Goal: Information Seeking & Learning: Check status

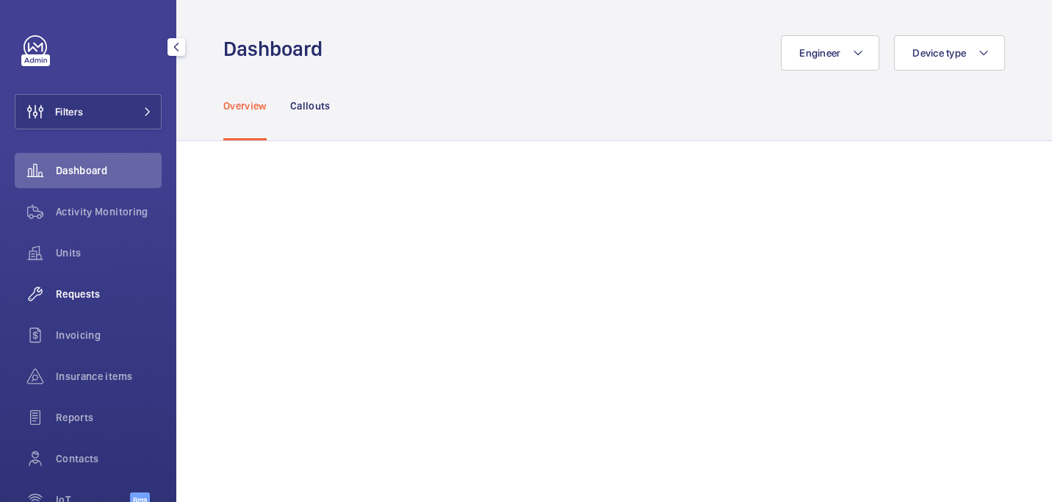
click at [98, 286] on span "Requests" at bounding box center [109, 293] width 106 height 15
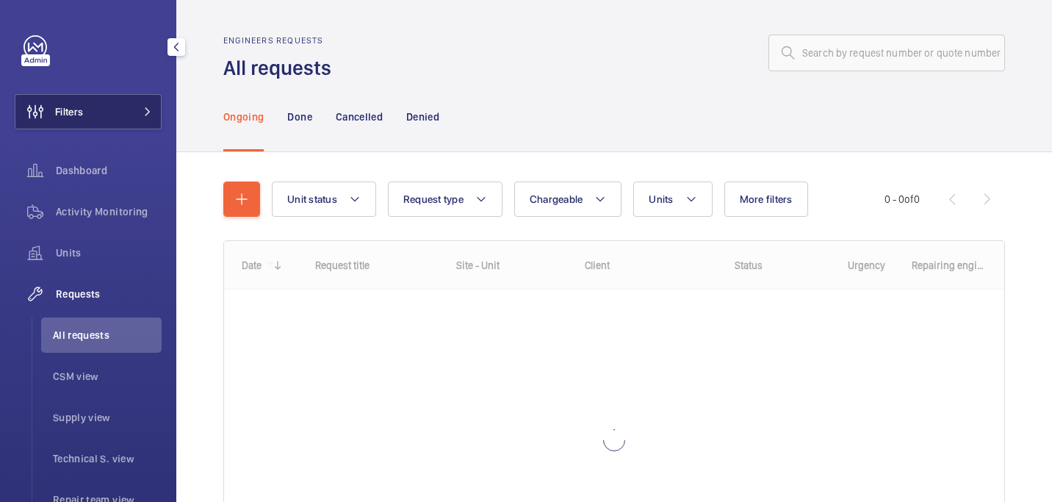
click at [101, 109] on button "Filters" at bounding box center [88, 111] width 147 height 35
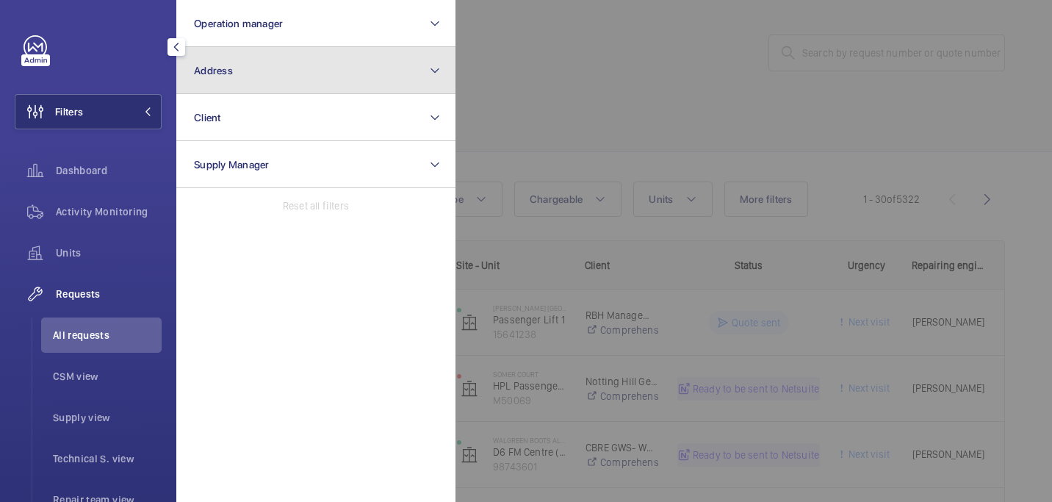
click at [285, 51] on button "Address" at bounding box center [315, 70] width 279 height 47
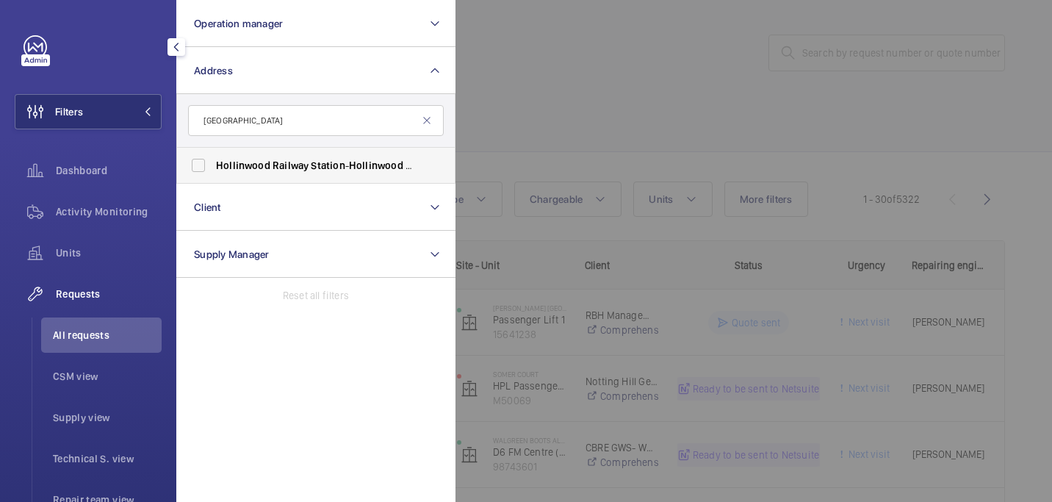
type input "[GEOGRAPHIC_DATA]"
click at [288, 162] on span "Railway" at bounding box center [290, 165] width 36 height 12
click at [213, 162] on input "[GEOGRAPHIC_DATA] - [GEOGRAPHIC_DATA] ,, [GEOGRAPHIC_DATA] 7LG" at bounding box center [198, 165] width 29 height 29
checkbox input "true"
drag, startPoint x: 595, startPoint y: 146, endPoint x: 571, endPoint y: 145, distance: 24.2
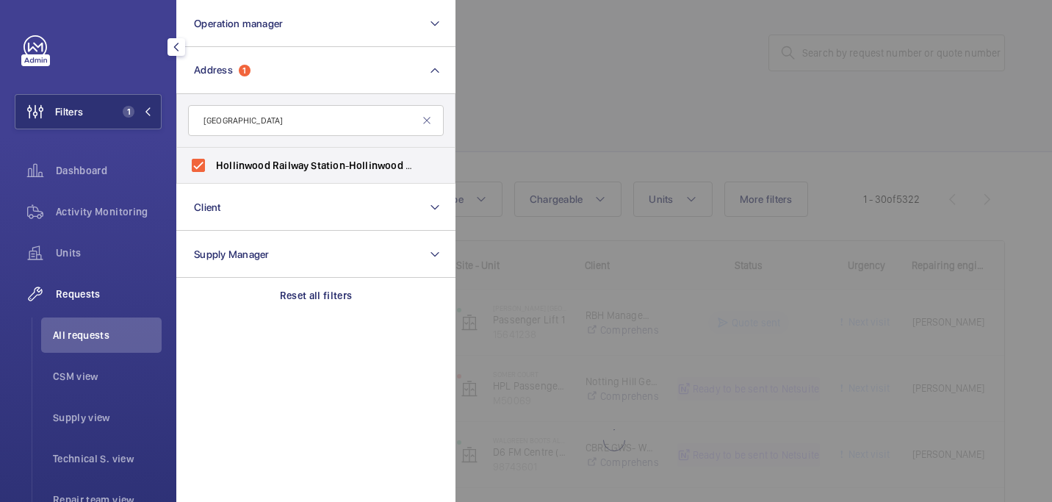
click at [595, 145] on div at bounding box center [981, 251] width 1052 height 502
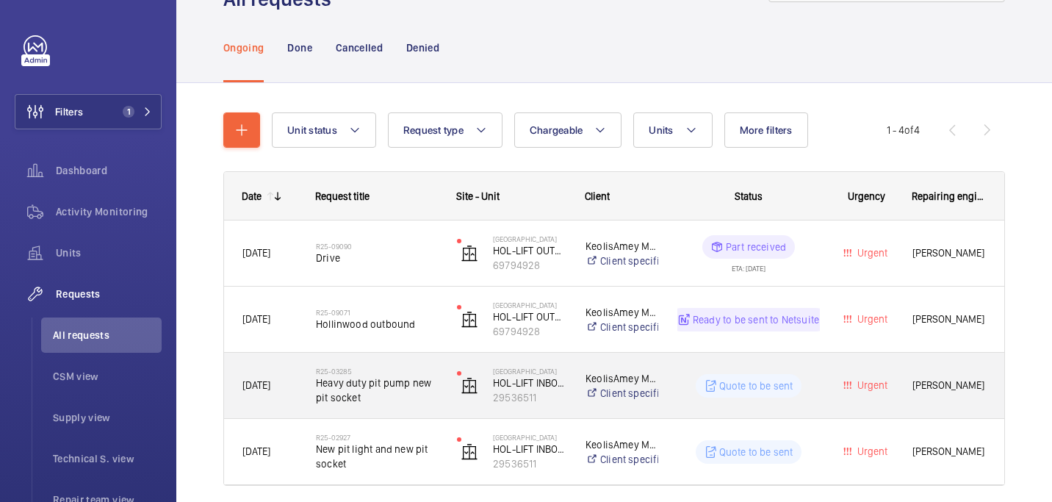
scroll to position [87, 0]
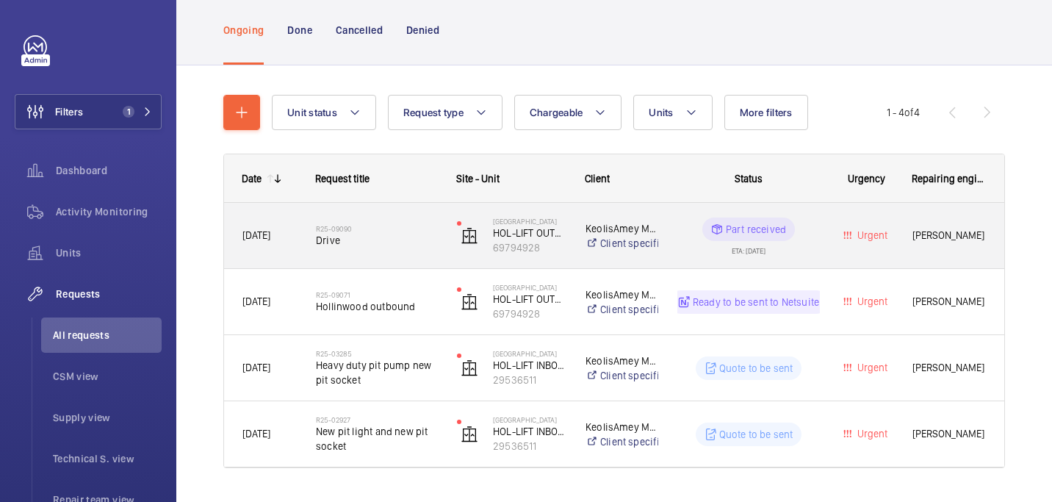
click at [394, 264] on div "R25-09090 Drive" at bounding box center [368, 236] width 140 height 66
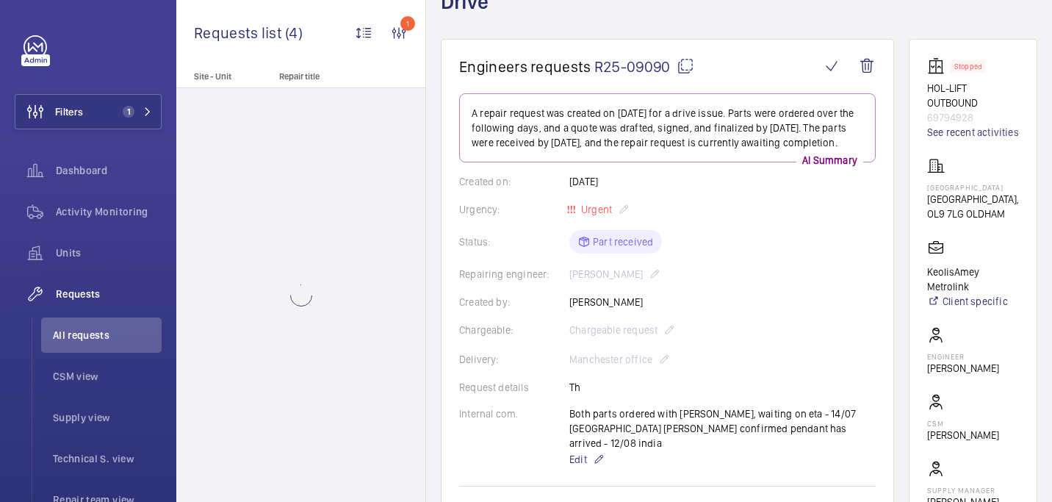
scroll to position [106, 0]
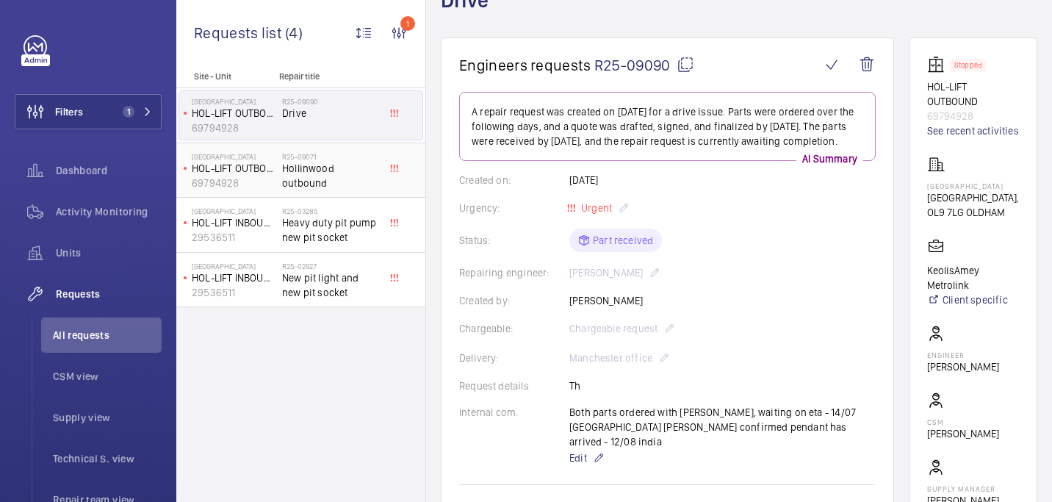
click at [339, 159] on h2 "R25-09071" at bounding box center [330, 156] width 97 height 9
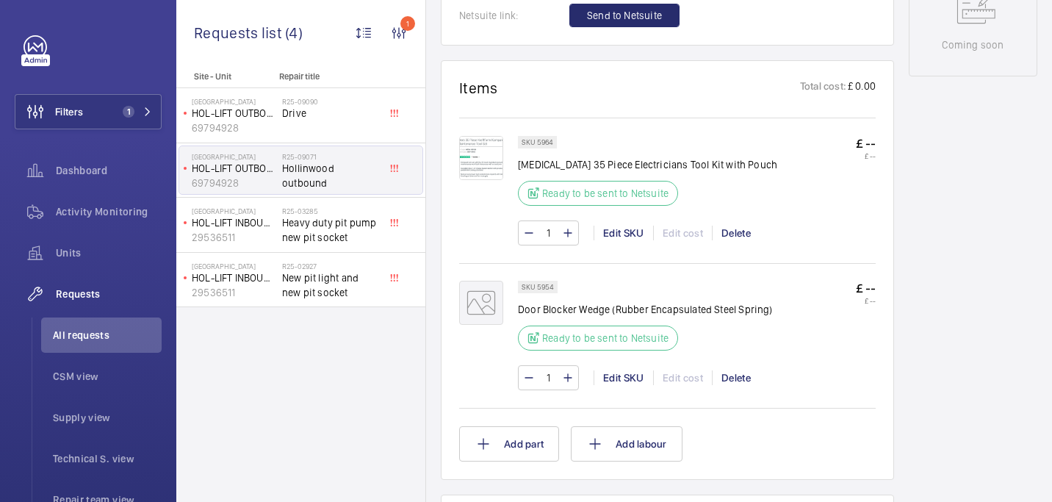
scroll to position [781, 0]
click at [326, 223] on span "Heavy duty pit pump new pit socket" at bounding box center [330, 229] width 97 height 29
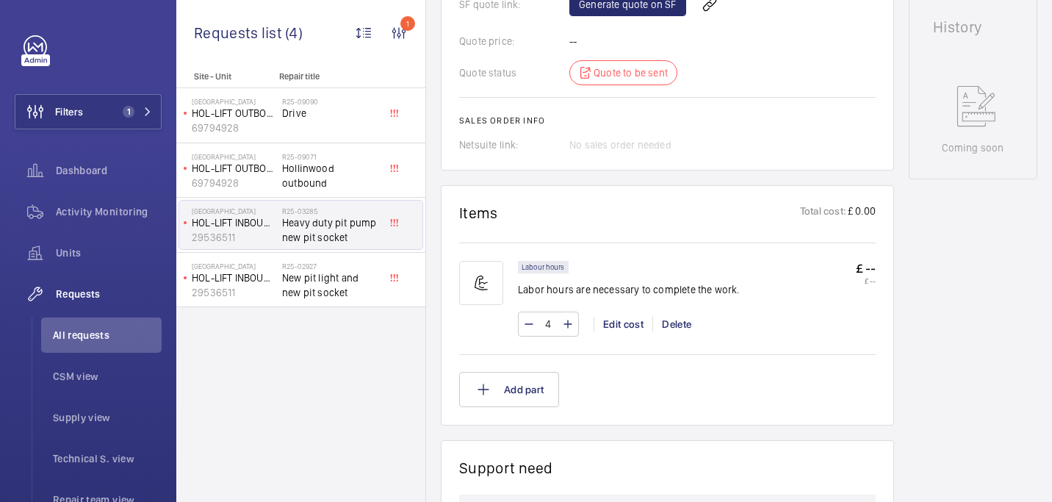
scroll to position [672, 0]
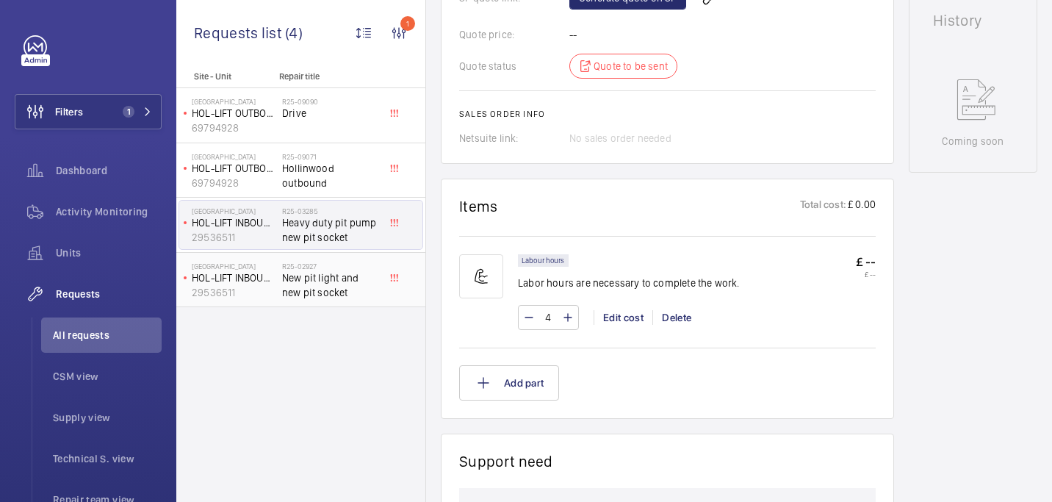
click at [288, 281] on span "New pit light and new pit socket" at bounding box center [330, 284] width 97 height 29
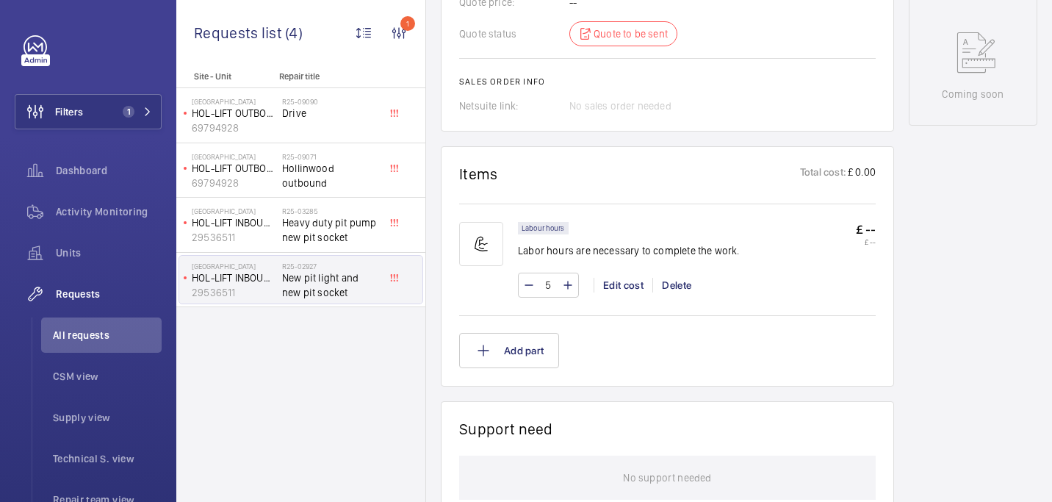
scroll to position [548, 0]
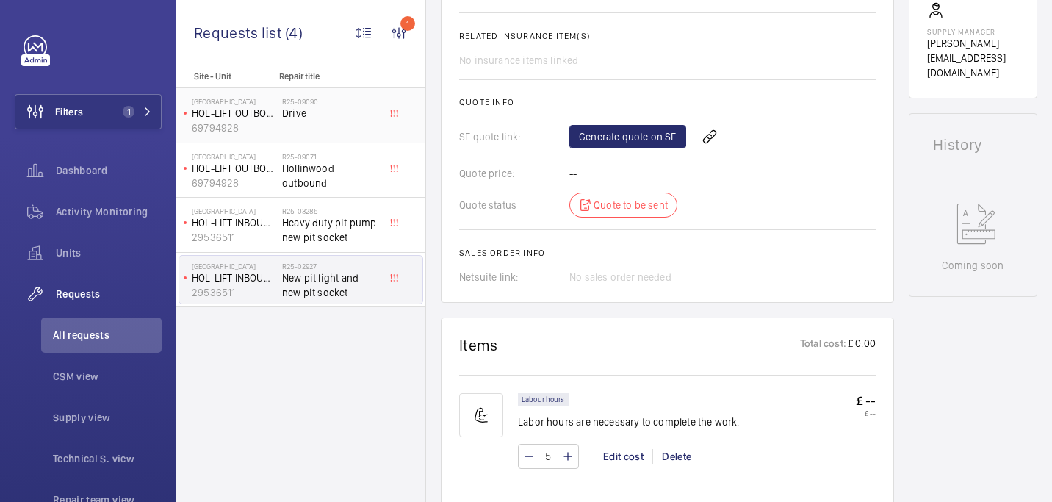
click at [317, 121] on div "R25-09090 Drive" at bounding box center [330, 118] width 97 height 43
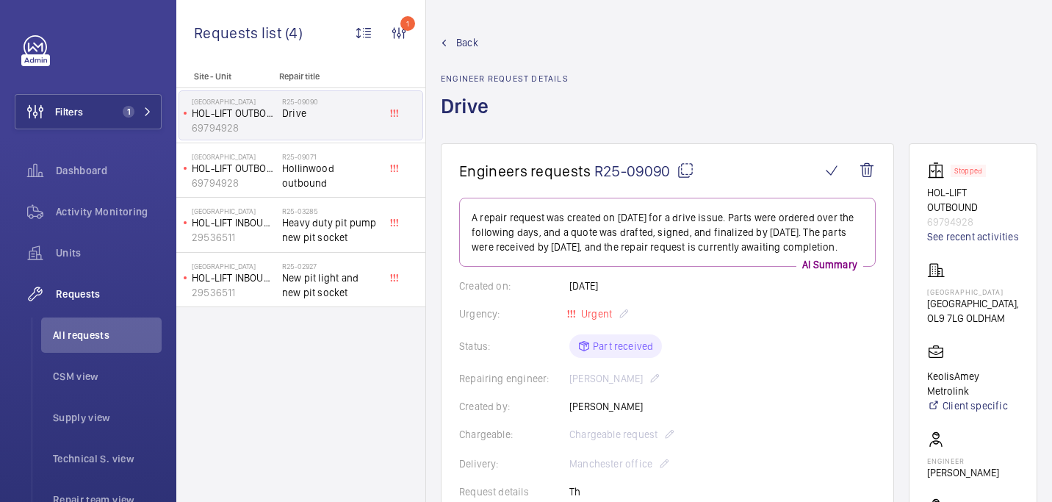
scroll to position [450, 0]
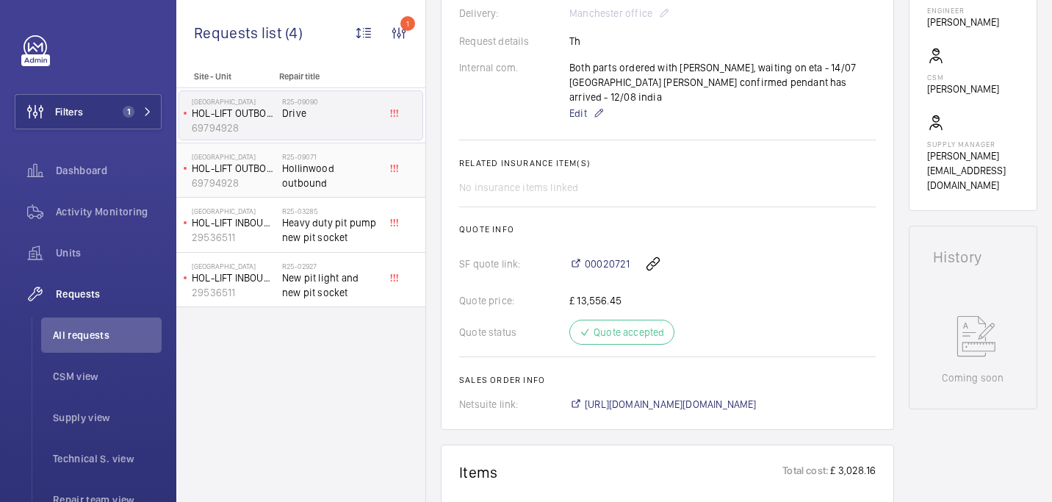
click at [338, 165] on span "Hollinwood outbound" at bounding box center [330, 175] width 97 height 29
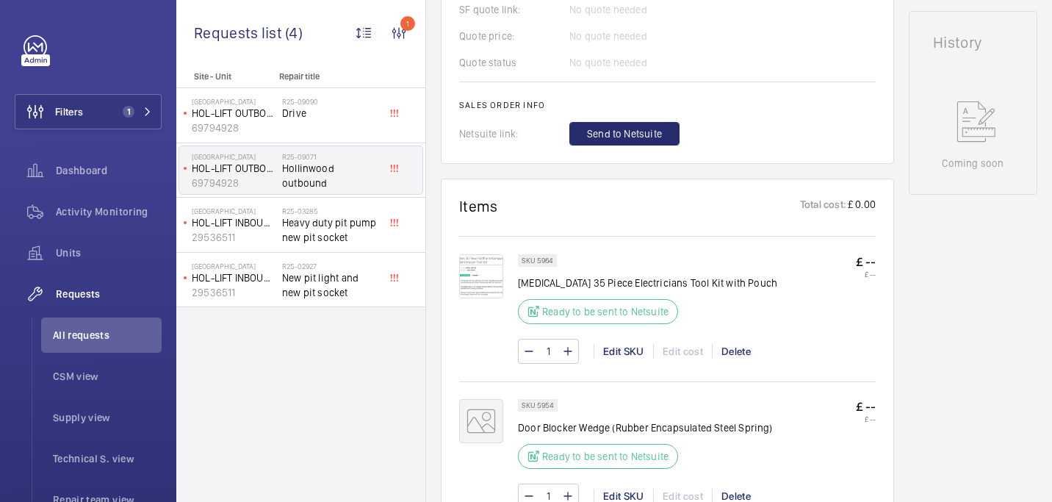
scroll to position [667, 0]
click at [481, 278] on img at bounding box center [481, 274] width 44 height 44
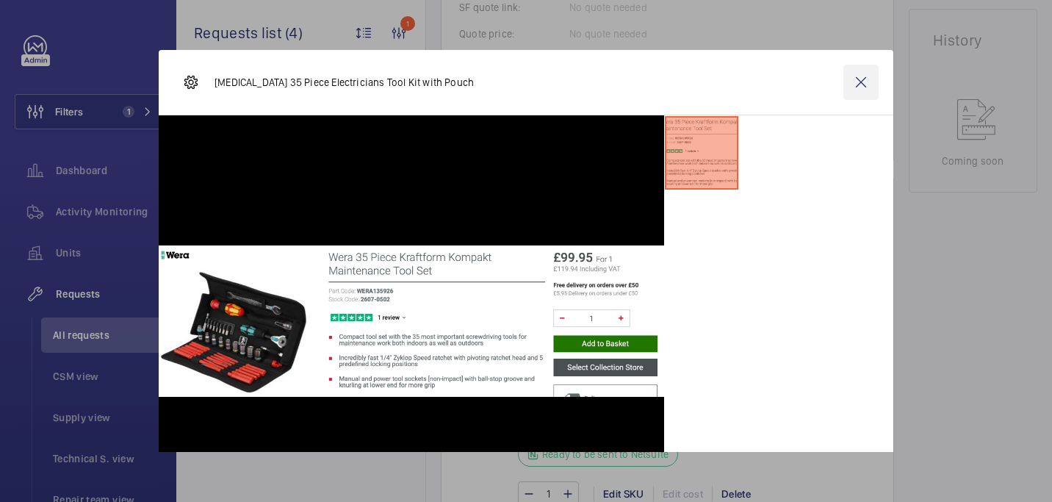
click at [864, 86] on wm-front-icon-button at bounding box center [860, 82] width 35 height 35
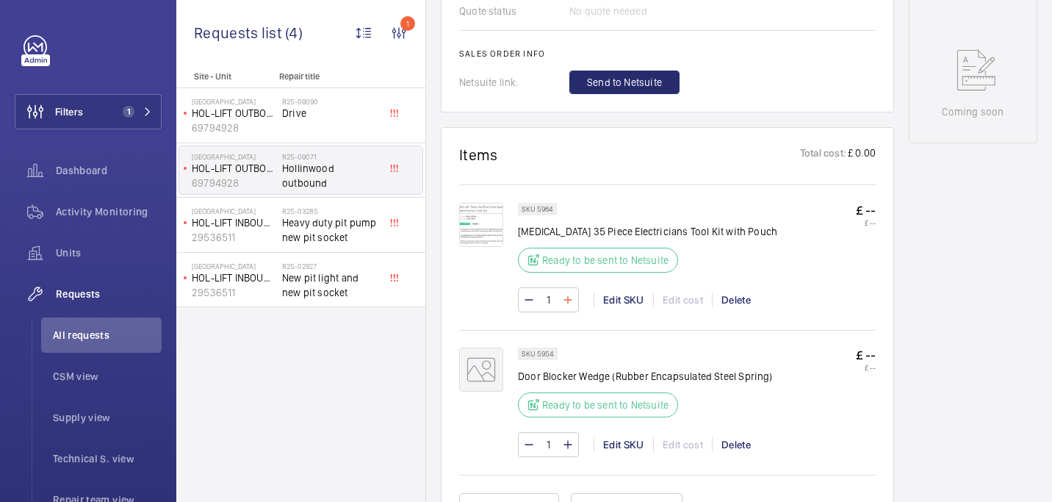
scroll to position [726, 0]
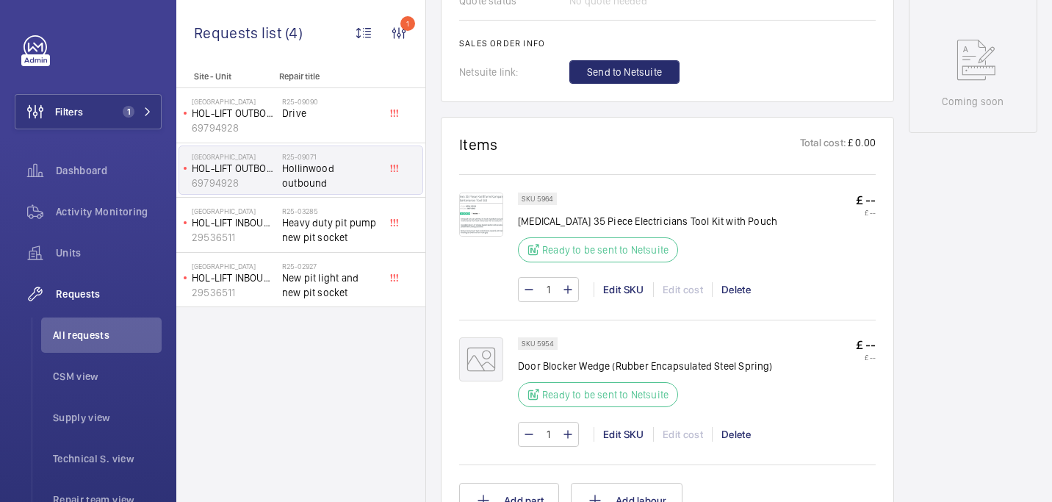
click at [483, 354] on mat-icon at bounding box center [481, 359] width 44 height 44
click at [485, 357] on mat-icon at bounding box center [481, 359] width 44 height 44
click at [321, 137] on div "R25-09090 Drive" at bounding box center [330, 118] width 97 height 43
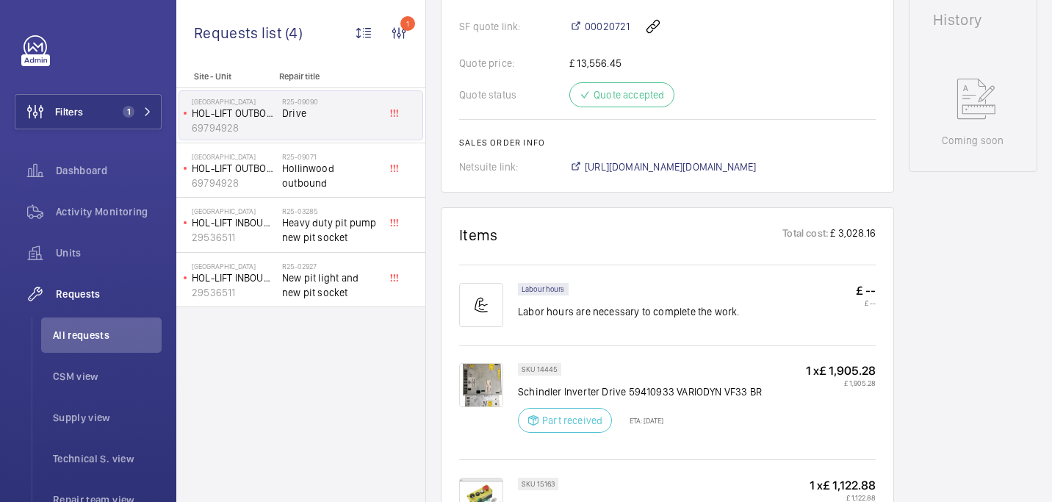
scroll to position [579, 0]
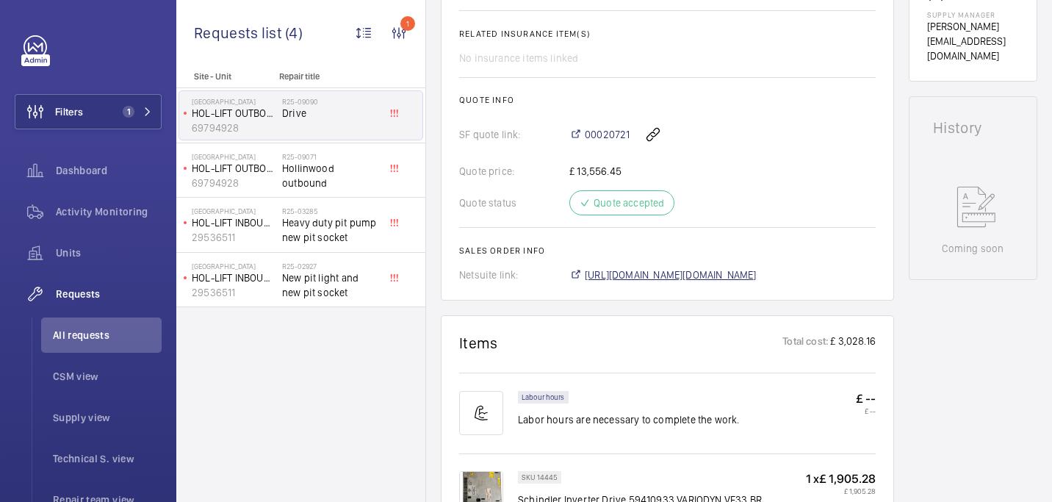
click at [613, 267] on span "[URL][DOMAIN_NAME][DOMAIN_NAME]" at bounding box center [671, 274] width 172 height 15
